Goal: Navigation & Orientation: Find specific page/section

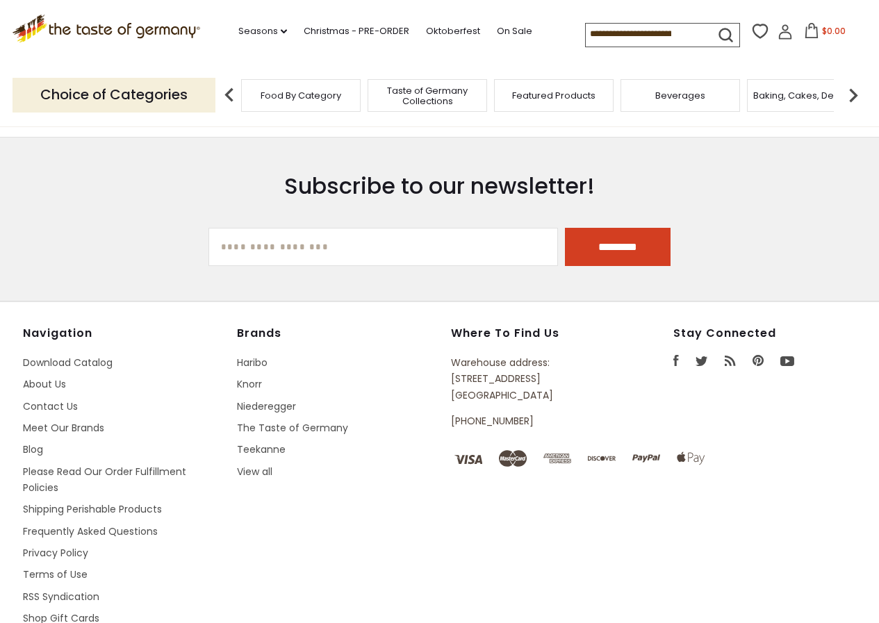
scroll to position [556, 0]
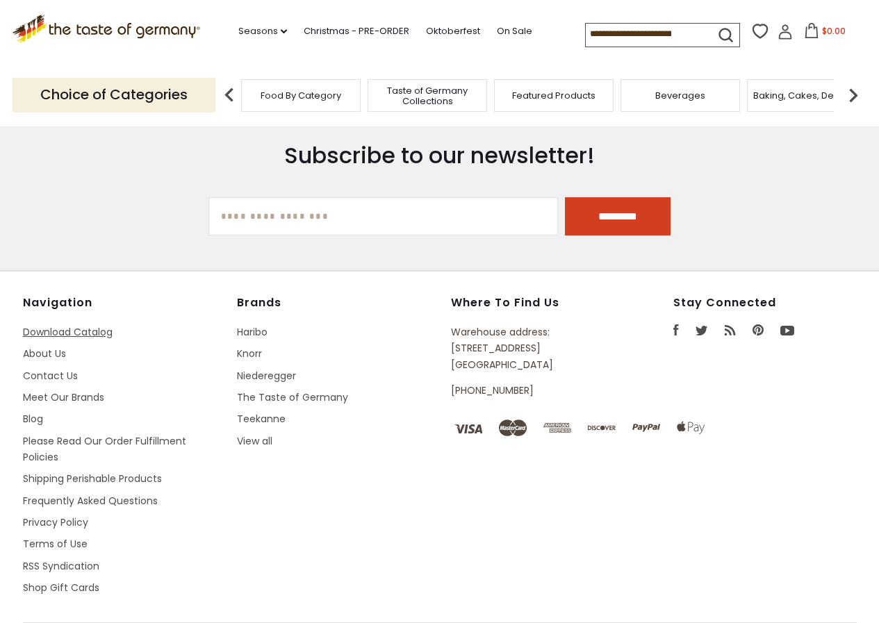
click at [92, 325] on link "Download Catalog" at bounding box center [68, 332] width 90 height 14
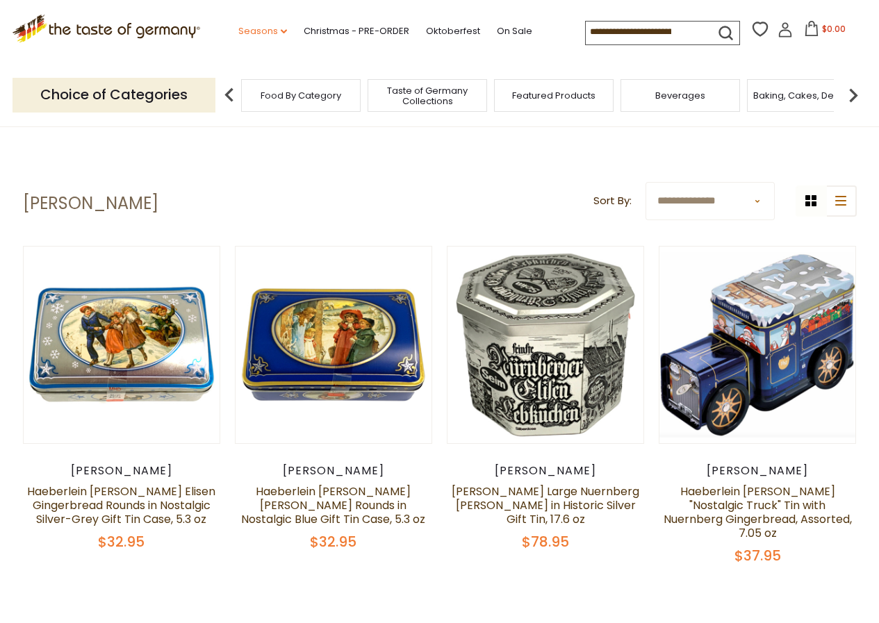
click at [270, 31] on link "Seasons dropdown_arrow" at bounding box center [262, 31] width 49 height 15
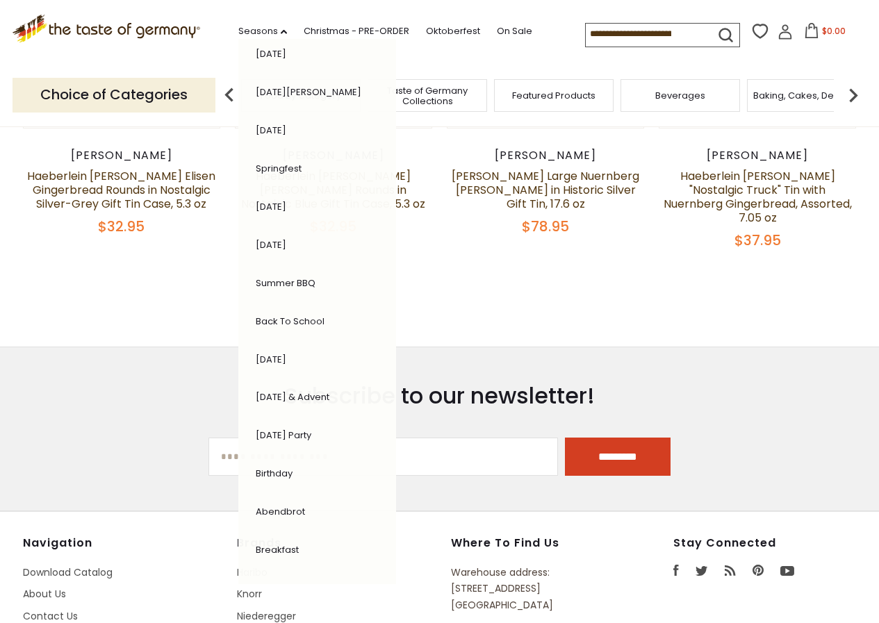
scroll to position [347, 0]
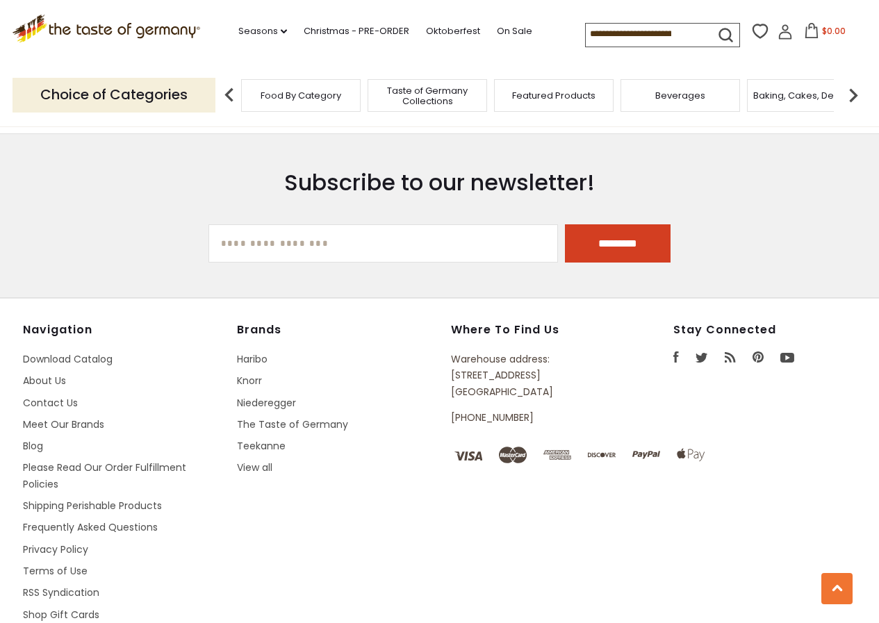
scroll to position [1832, 0]
